Goal: Check status: Check status

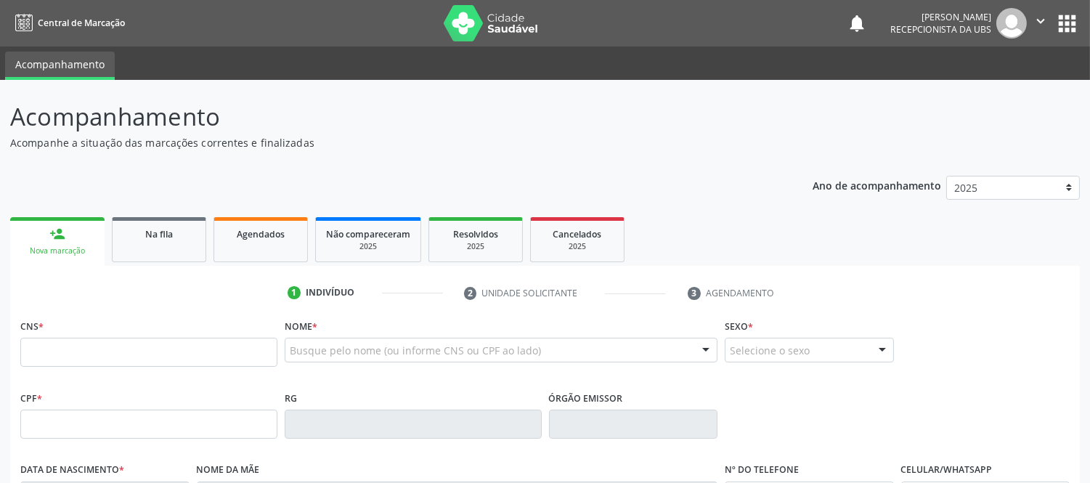
drag, startPoint x: 0, startPoint y: 0, endPoint x: 309, endPoint y: 356, distance: 471.5
click at [301, 359] on div "Busque pelo nome (ou informe CNS ou CPF ao lado)" at bounding box center [501, 350] width 433 height 25
click at [540, 346] on div "Busque pelo nome (ou informe CNS ou CPF ao lado)" at bounding box center [501, 350] width 433 height 25
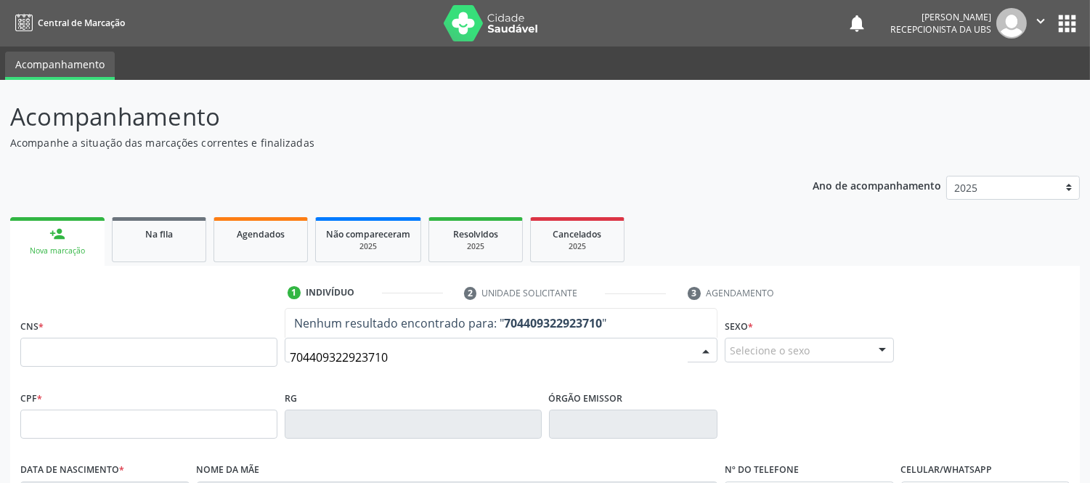
type input "704409322923710"
type input "7"
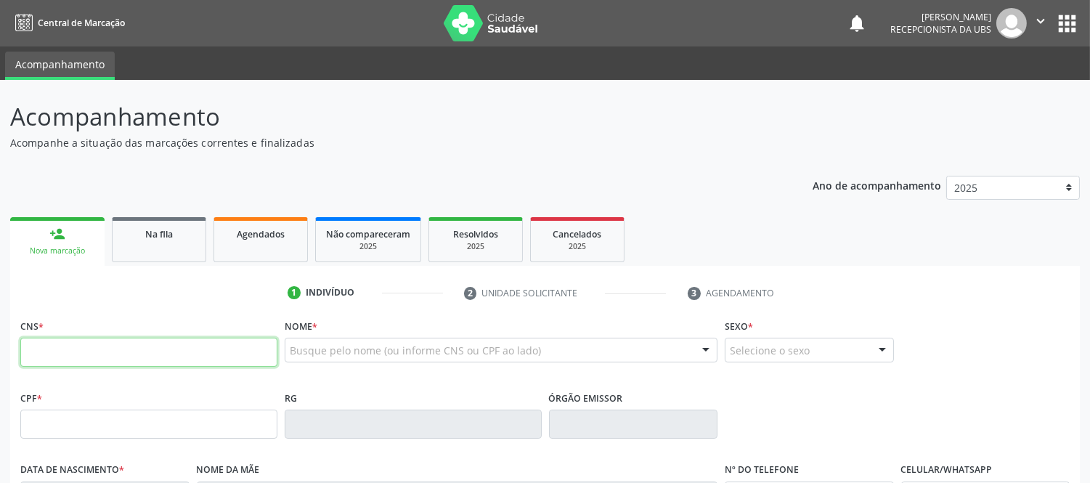
click at [110, 347] on input "text" at bounding box center [148, 352] width 257 height 29
type input "704 4093 2292 3710"
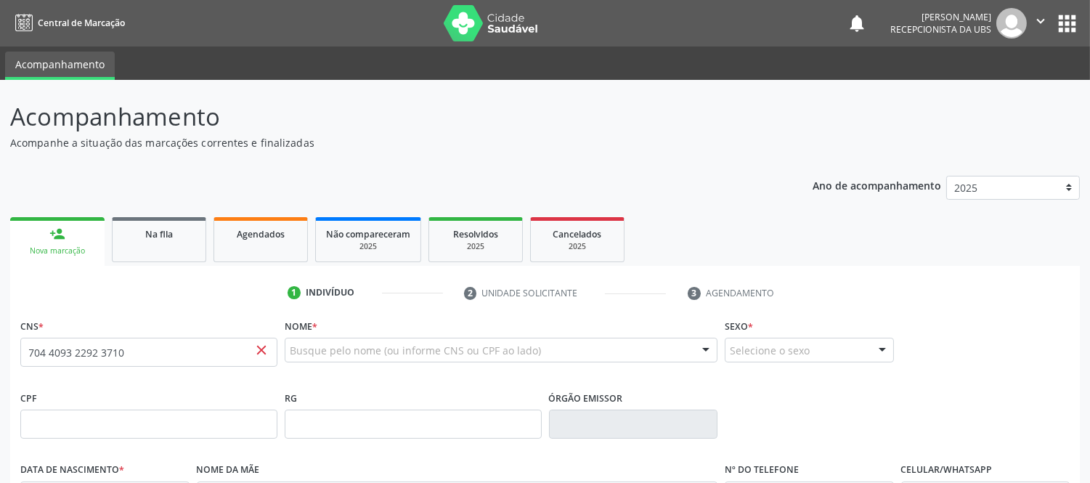
click at [490, 382] on div "Nome * Busque pelo nome (ou informe CNS ou CPF ao lado) Nenhum resultado encont…" at bounding box center [501, 351] width 440 height 72
